Goal: Task Accomplishment & Management: Manage account settings

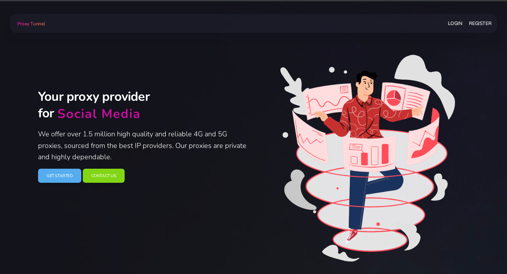
click at [453, 24] on link "Login" at bounding box center [455, 23] width 14 height 13
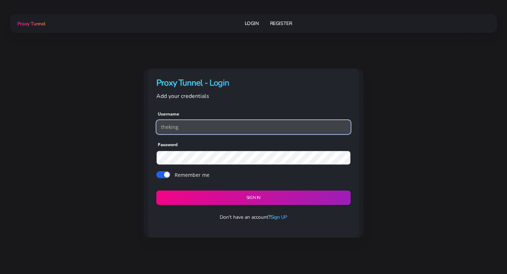
click at [217, 128] on input "theking" at bounding box center [253, 127] width 194 height 14
type input "markspencer"
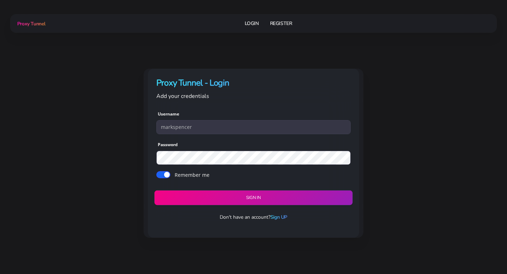
click at [212, 201] on button "Sign in" at bounding box center [253, 198] width 198 height 15
